Goal: Find specific page/section: Find specific page/section

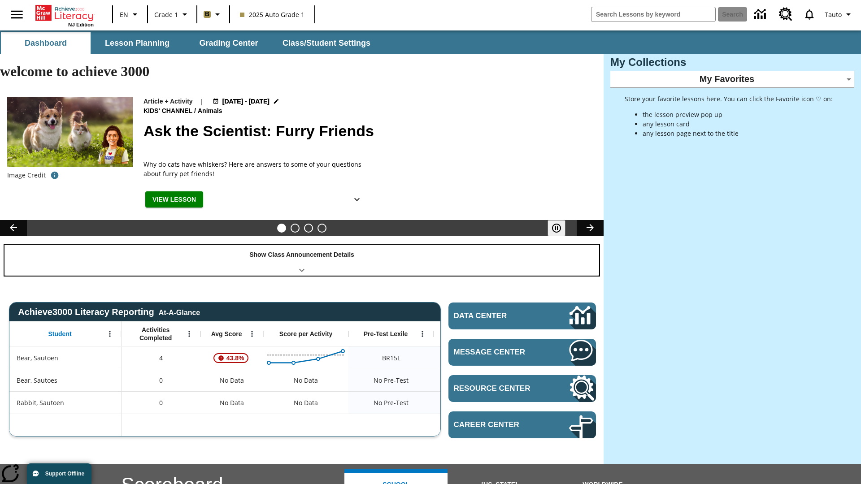
click at [302, 245] on div "Show Class Announcement Details" at bounding box center [301, 260] width 594 height 31
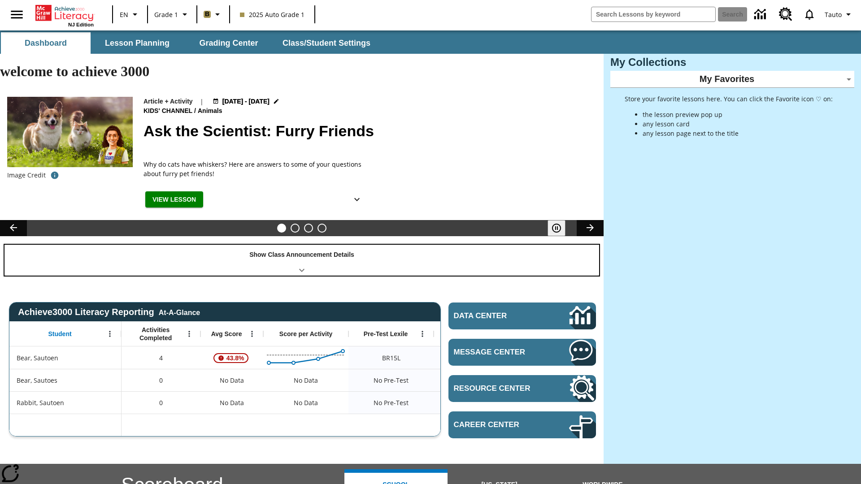
click at [302, 245] on div "Show Class Announcement Details" at bounding box center [301, 260] width 594 height 31
